Goal: Task Accomplishment & Management: Use online tool/utility

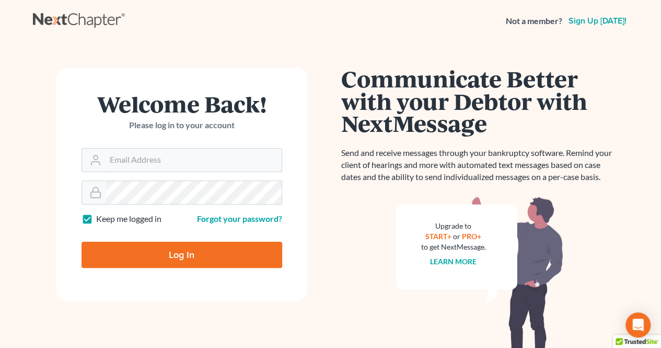
type input "bkepley@lincolnlegal.org"
click at [167, 248] on input "Log In" at bounding box center [182, 254] width 201 height 26
type input "Thinking..."
